Goal: Information Seeking & Learning: Learn about a topic

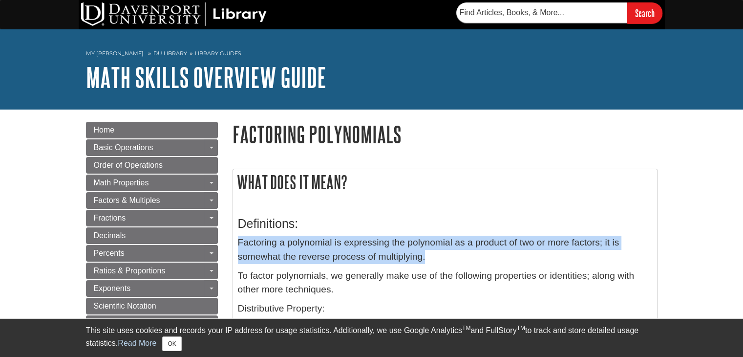
drag, startPoint x: 237, startPoint y: 245, endPoint x: 402, endPoint y: 259, distance: 165.8
click at [402, 259] on div "Definitions: Factoring a polynomial is expressing the polynomial as a product o…" at bounding box center [445, 349] width 424 height 294
click at [402, 259] on p "Factoring a polynomial is expressing the polynomial as a product of two or more…" at bounding box center [445, 250] width 414 height 28
drag, startPoint x: 239, startPoint y: 244, endPoint x: 407, endPoint y: 254, distance: 168.9
click at [407, 254] on p "Factoring a polynomial is expressing the polynomial as a product of two or more…" at bounding box center [445, 250] width 414 height 28
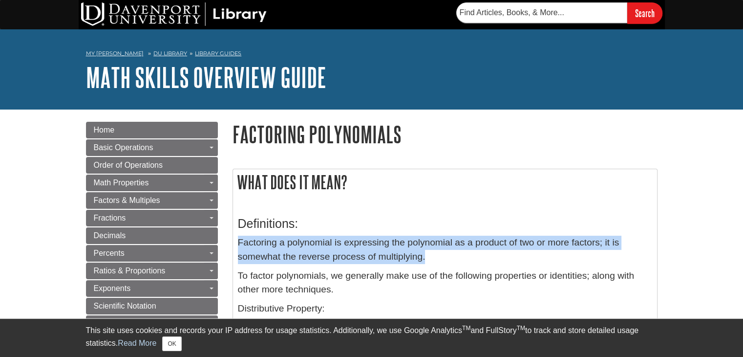
copy p "Factoring a polynomial is expressing the polynomial as a product of two or more…"
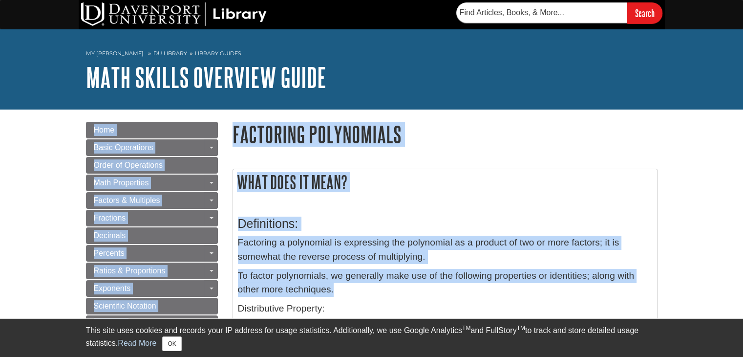
drag, startPoint x: 551, startPoint y: 286, endPoint x: 750, endPoint y: 63, distance: 298.8
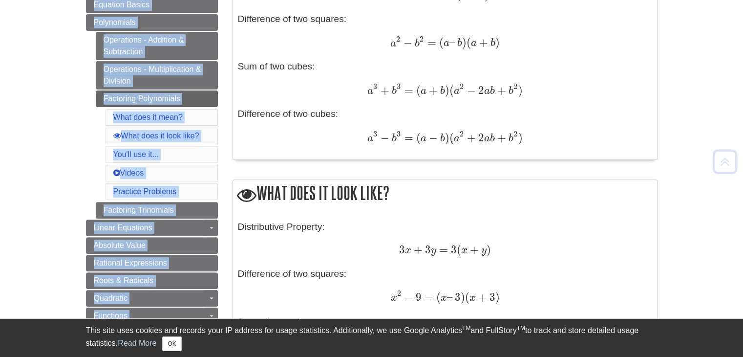
scroll to position [375, 0]
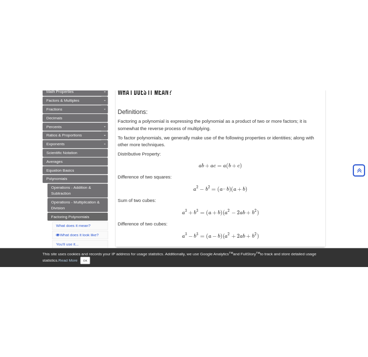
scroll to position [0, 0]
